Goal: Subscribe to service/newsletter

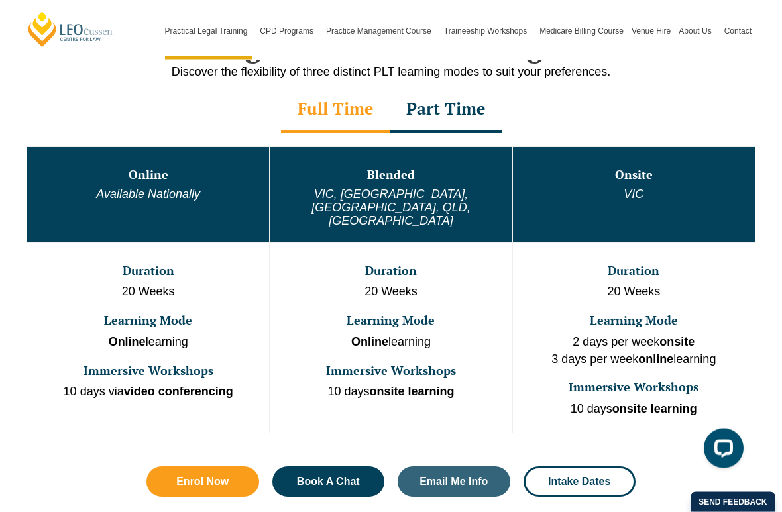
scroll to position [679, 0]
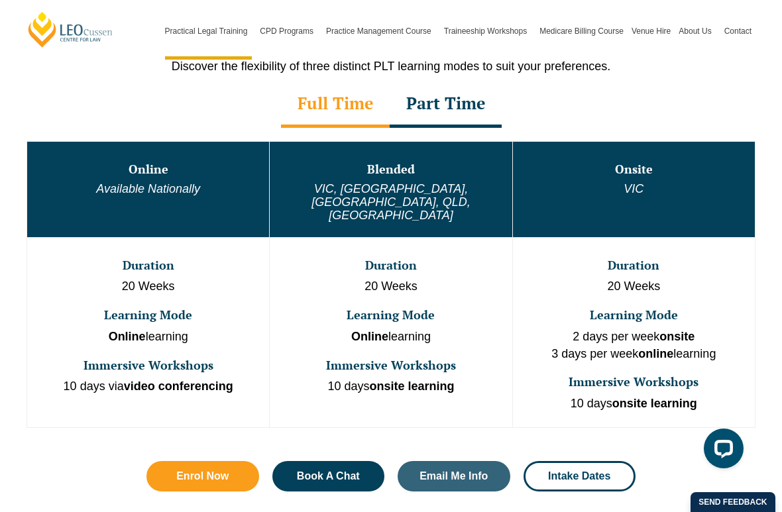
click at [437, 102] on div "Part Time" at bounding box center [446, 104] width 112 height 46
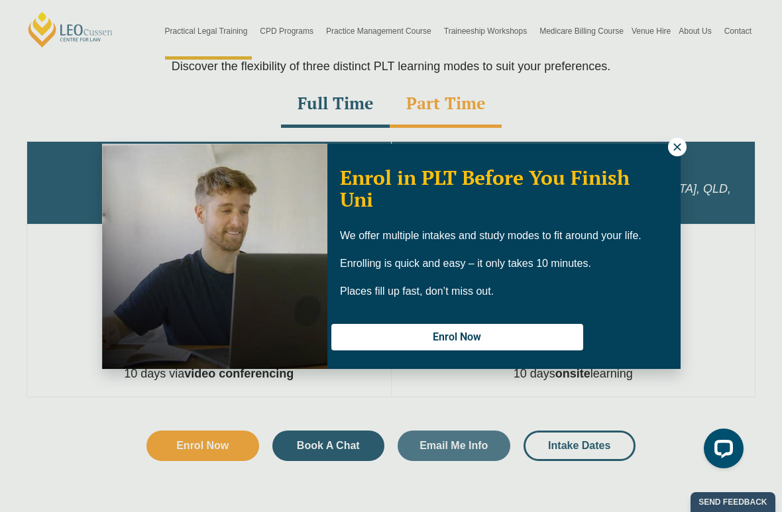
click at [675, 151] on icon at bounding box center [677, 147] width 12 height 12
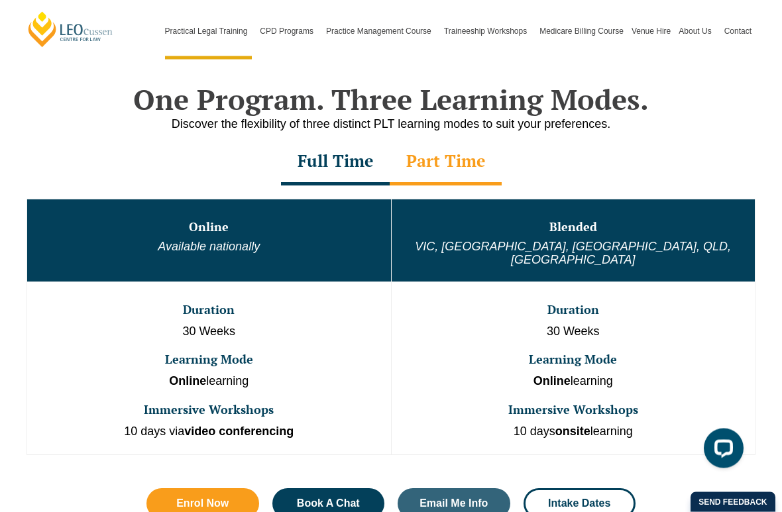
scroll to position [641, 0]
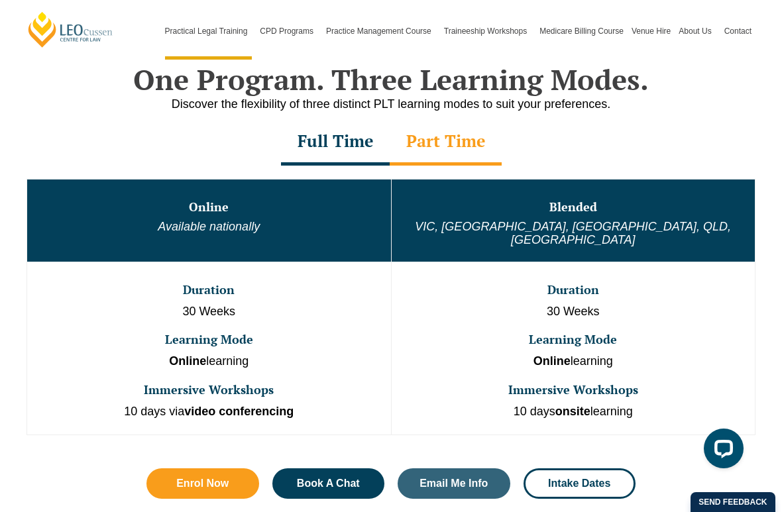
click at [53, 139] on div "Full Time Part Time" at bounding box center [390, 142] width 755 height 46
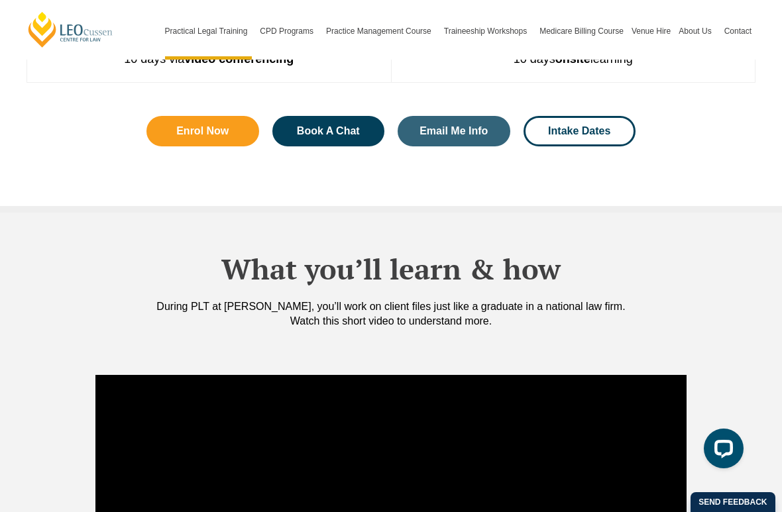
scroll to position [994, 0]
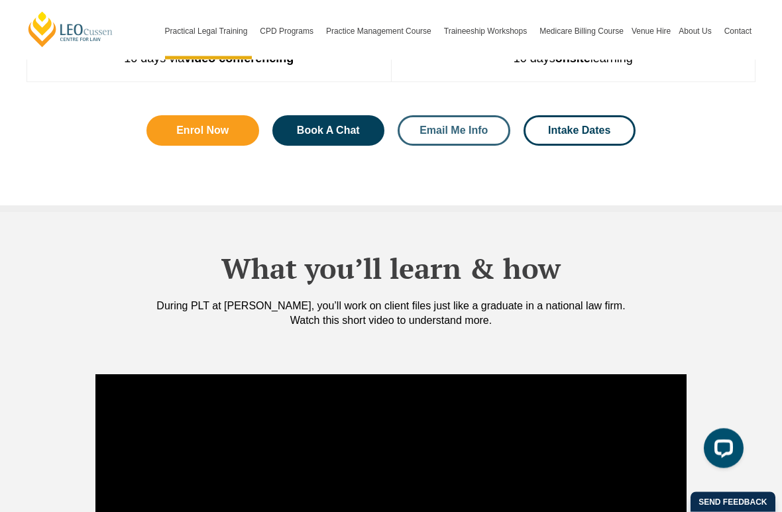
click at [457, 126] on span "Email Me Info" at bounding box center [453, 131] width 68 height 11
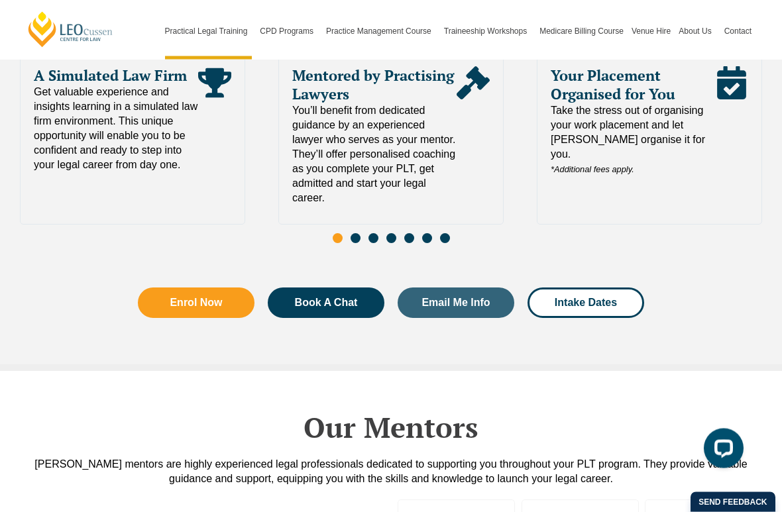
scroll to position [6348, 0]
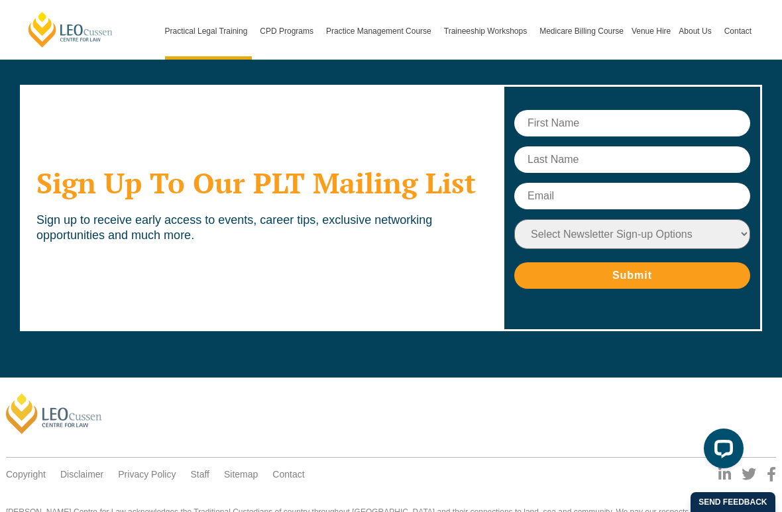
click at [588, 110] on input "text" at bounding box center [632, 123] width 236 height 27
type input "Grace"
type input "[PERSON_NAME]"
click at [574, 183] on input "text" at bounding box center [632, 196] width 236 height 27
type input "[EMAIL_ADDRESS][PERSON_NAME][DOMAIN_NAME]"
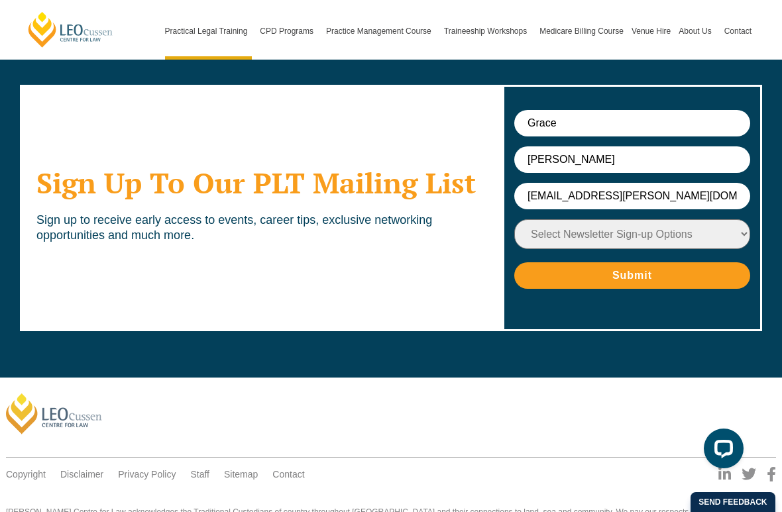
click at [646, 219] on select "Select Newsletter Sign-up Options Practical Legal Training - [GEOGRAPHIC_DATA] …" at bounding box center [632, 234] width 236 height 30
select select "tfa_17"
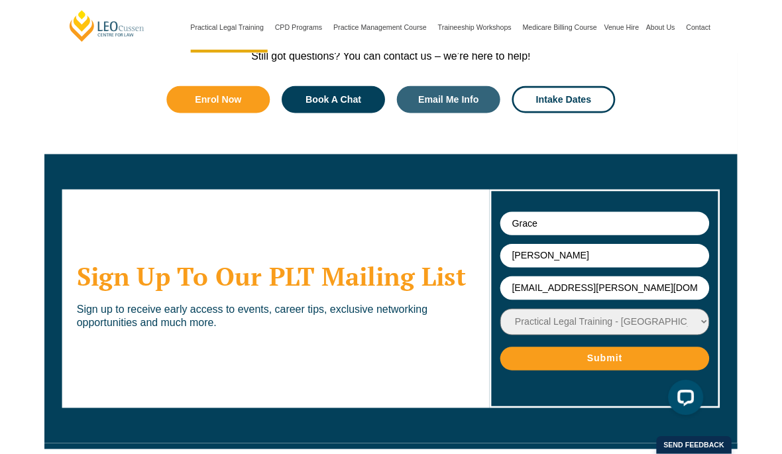
scroll to position [6250, 0]
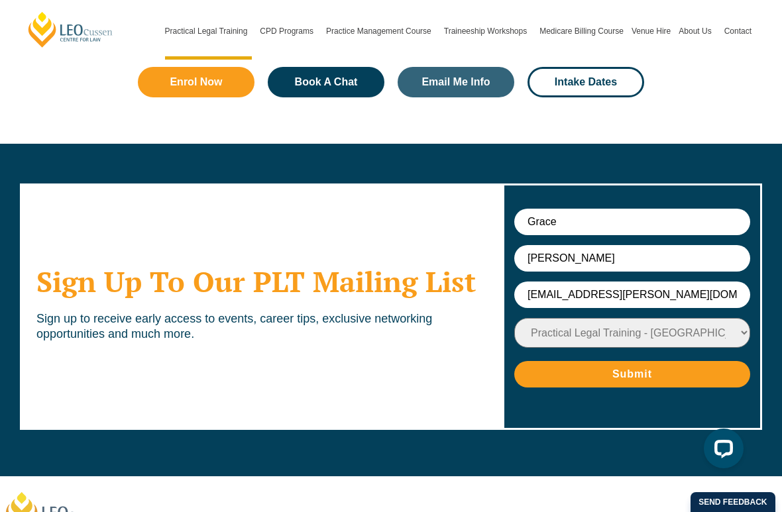
click at [693, 361] on input "Submit" at bounding box center [632, 374] width 236 height 27
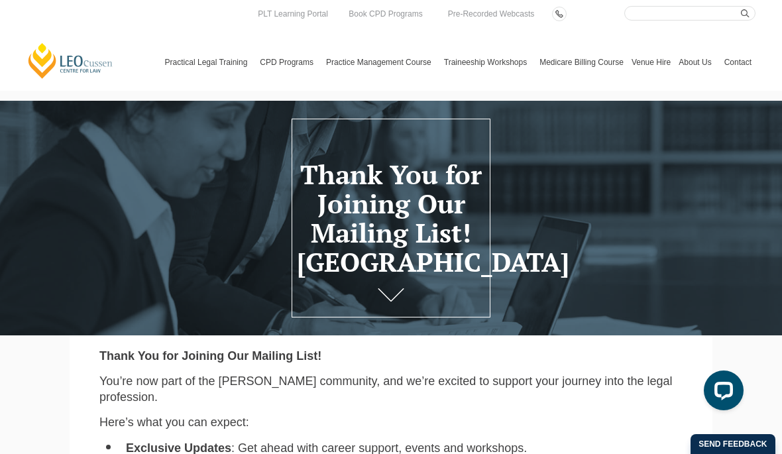
click at [50, 58] on link "[PERSON_NAME] Centre for Law" at bounding box center [71, 61] width 88 height 38
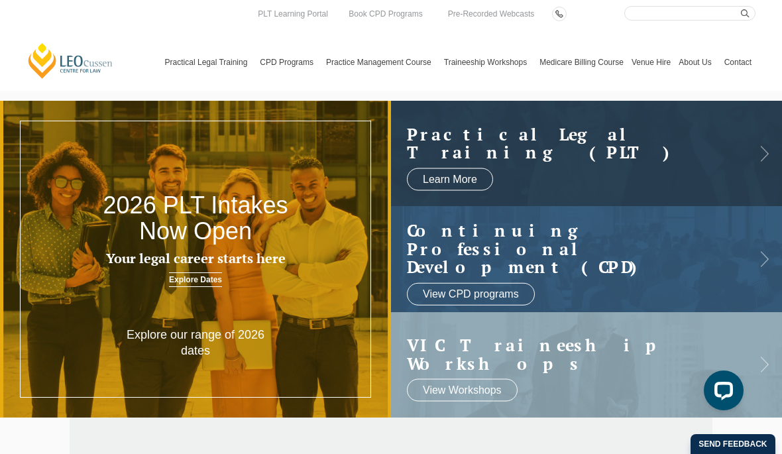
click at [737, 170] on link at bounding box center [586, 153] width 391 height 105
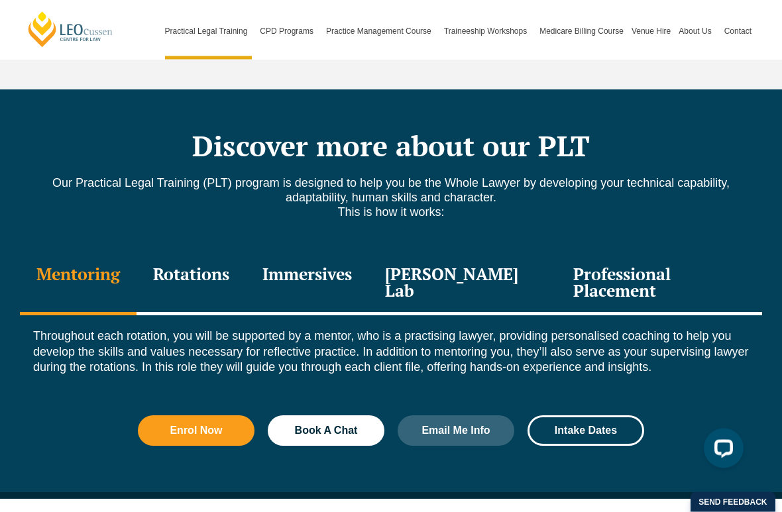
scroll to position [1745, 0]
click at [688, 252] on div "Professional Placement" at bounding box center [659, 283] width 205 height 63
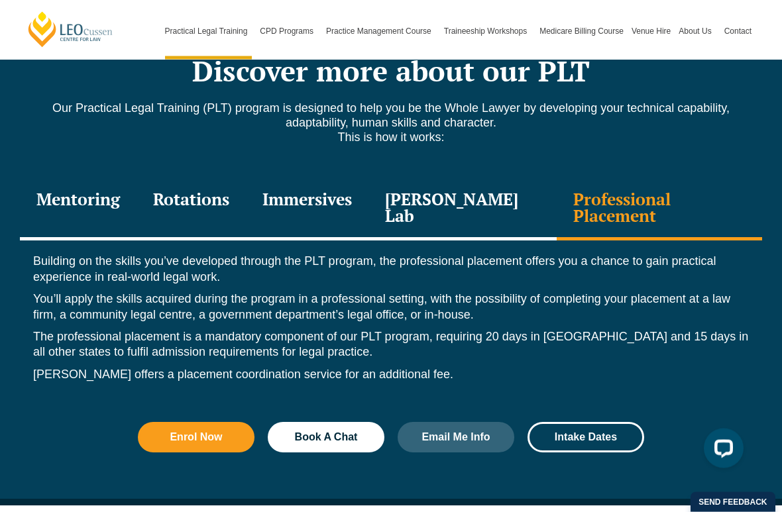
scroll to position [1828, 0]
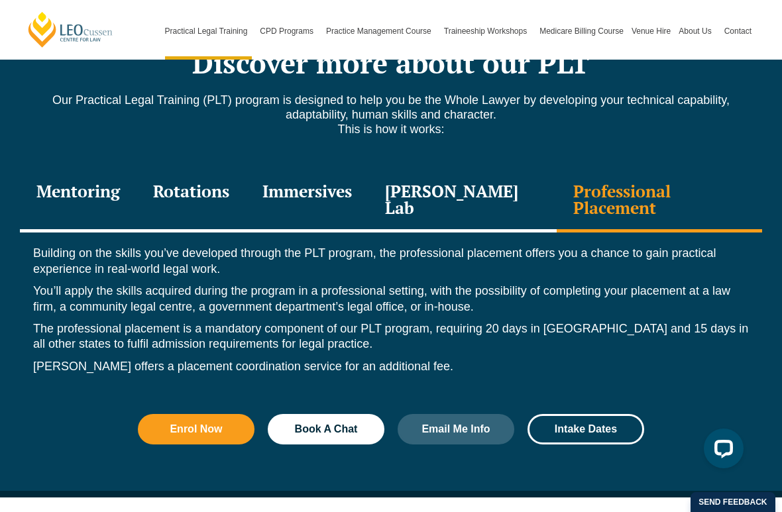
click at [698, 328] on div "Building on the skills you’ve developed through the PLT program, the profession…" at bounding box center [391, 314] width 742 height 162
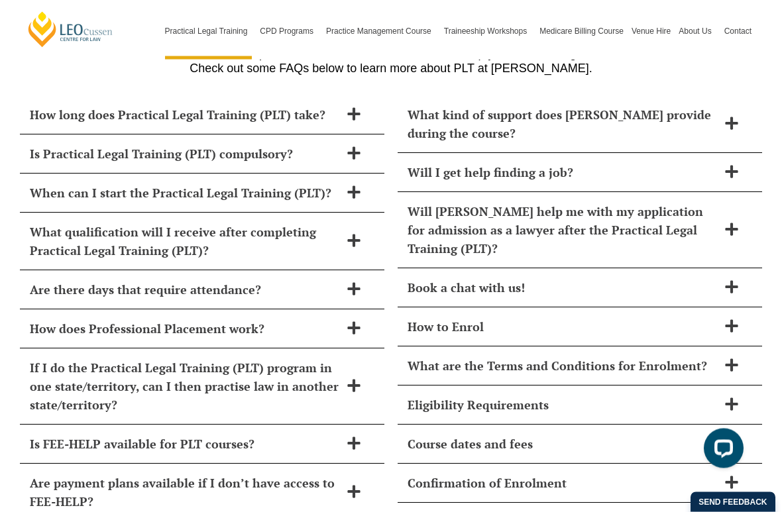
scroll to position [5523, 0]
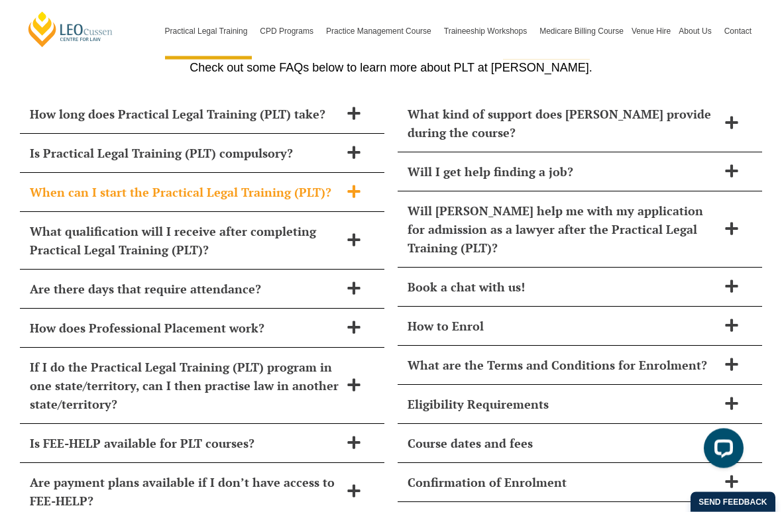
click at [354, 186] on icon at bounding box center [353, 192] width 13 height 13
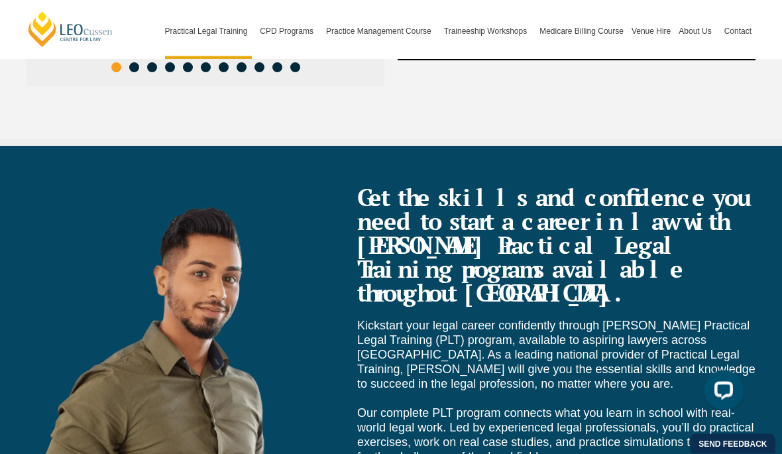
scroll to position [4806, 0]
